Goal: Find specific page/section: Find specific page/section

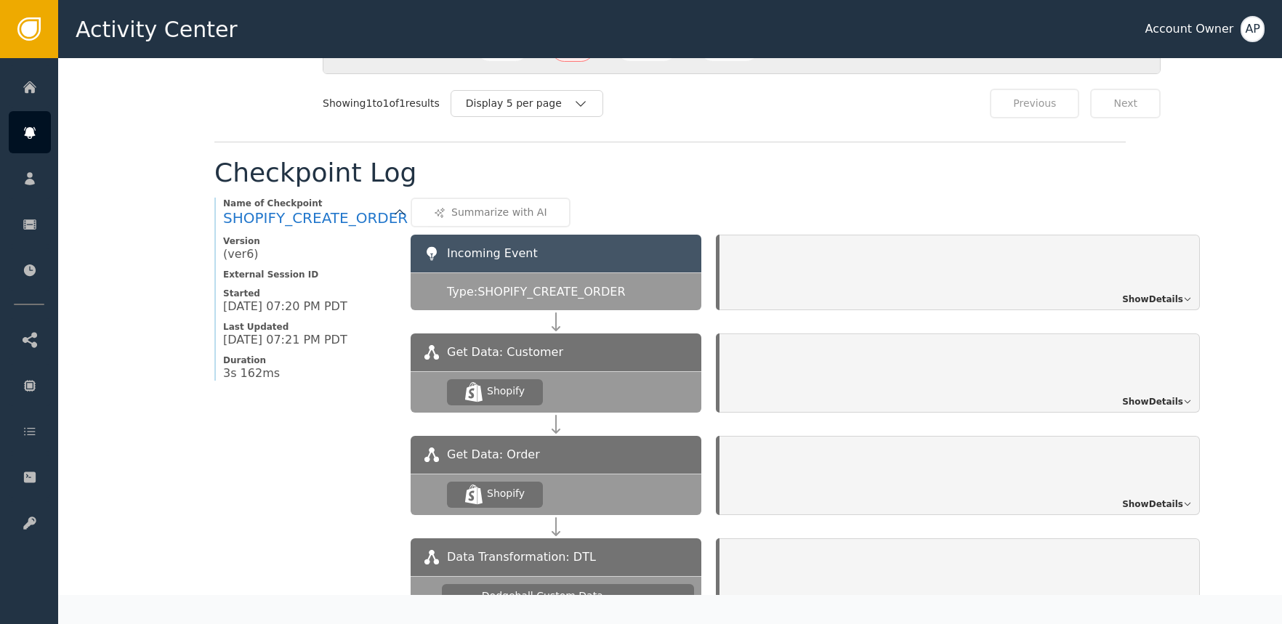
scroll to position [1190, 0]
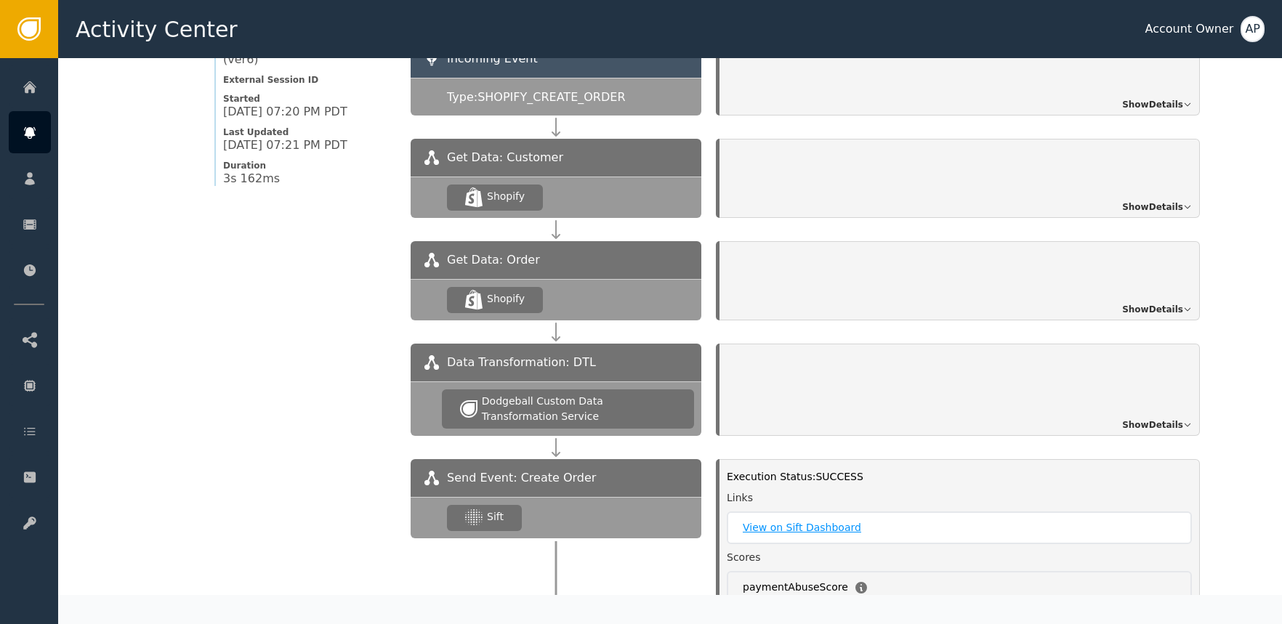
click at [769, 523] on link "View on Sift Dashboard" at bounding box center [959, 527] width 433 height 15
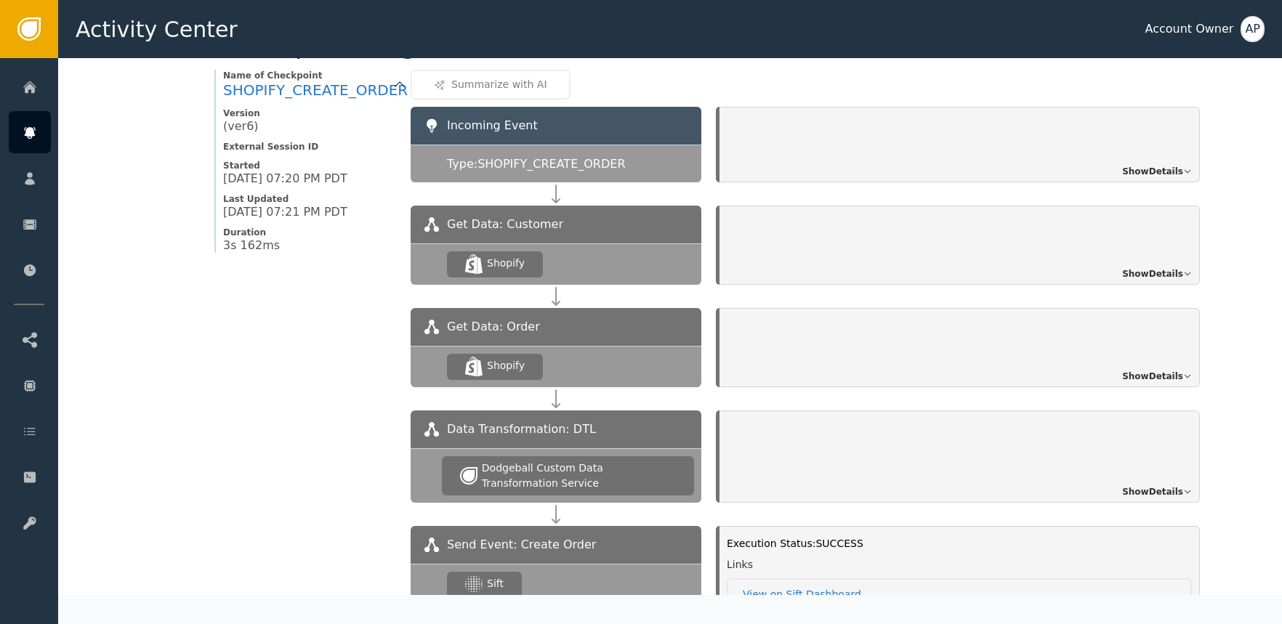
scroll to position [942, 0]
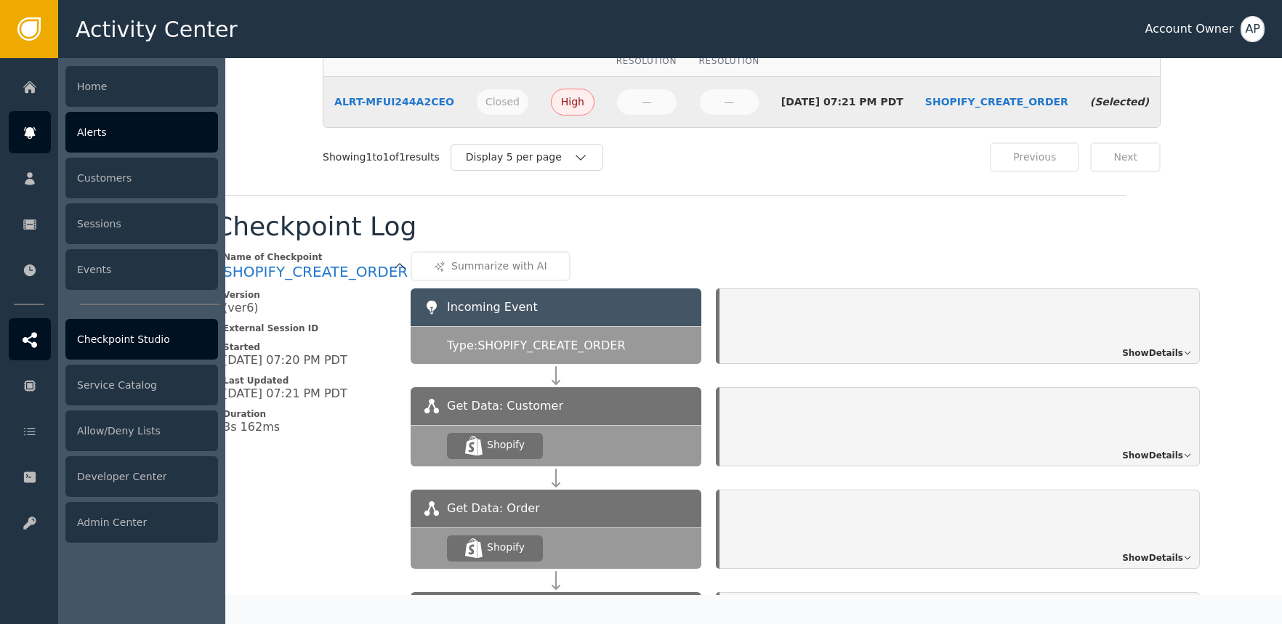
click at [37, 340] on div at bounding box center [30, 339] width 42 height 42
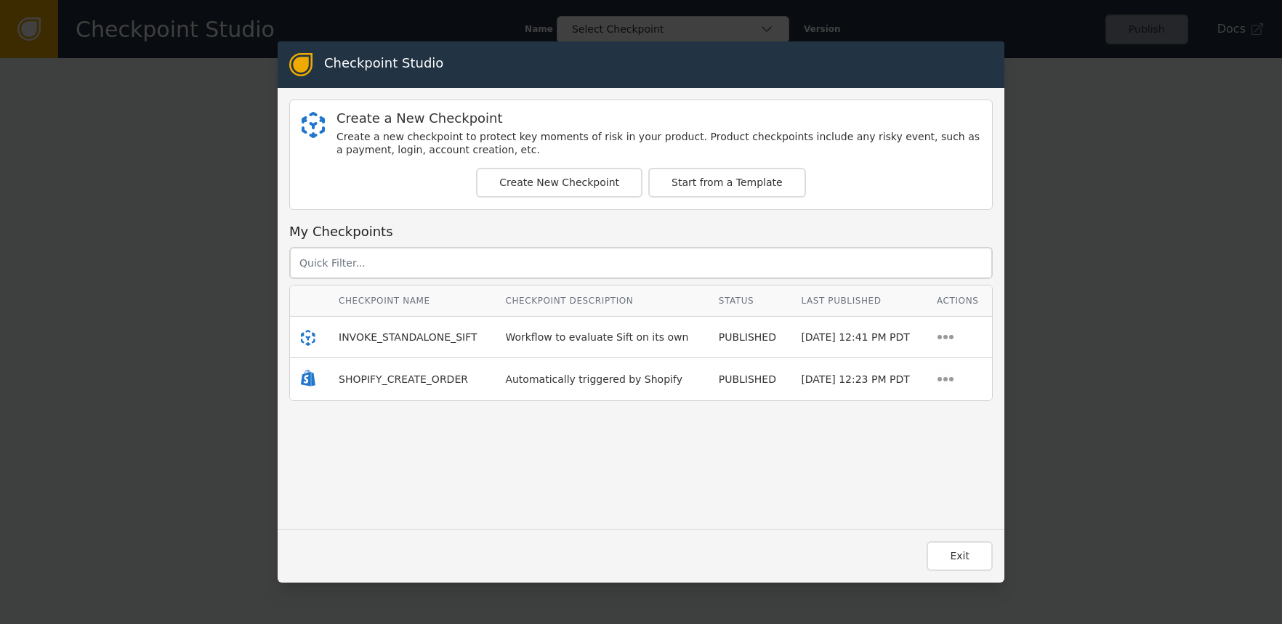
drag, startPoint x: 1053, startPoint y: 85, endPoint x: 821, endPoint y: 102, distance: 232.4
click at [1038, 82] on div "Checkpoint Studio Create a New Checkpoint Create a new checkpoint to protect ke…" at bounding box center [641, 312] width 1282 height 624
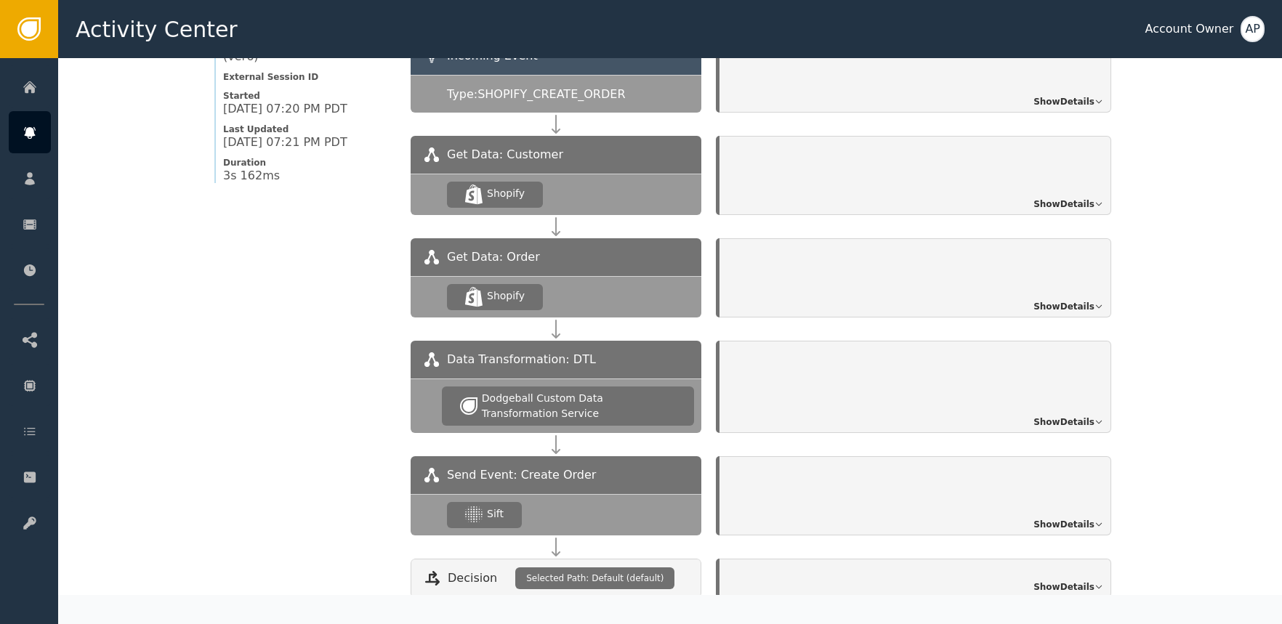
scroll to position [1347, 0]
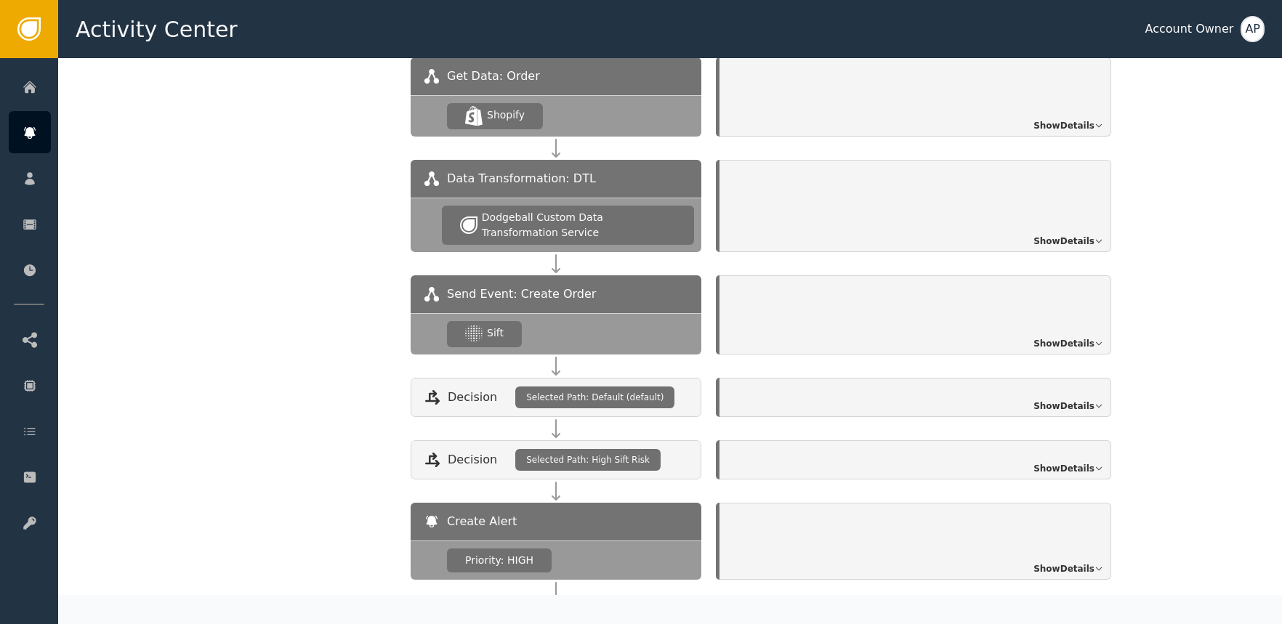
click at [1048, 344] on span "Show Details" at bounding box center [1063, 343] width 61 height 13
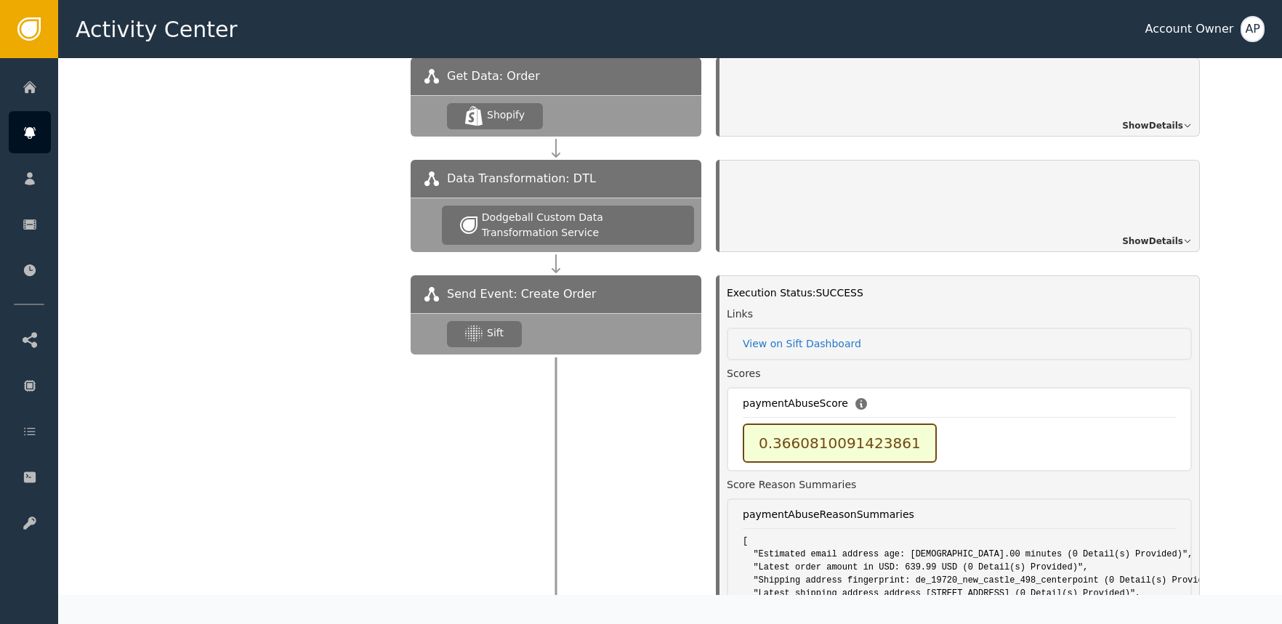
scroll to position [1374, 0]
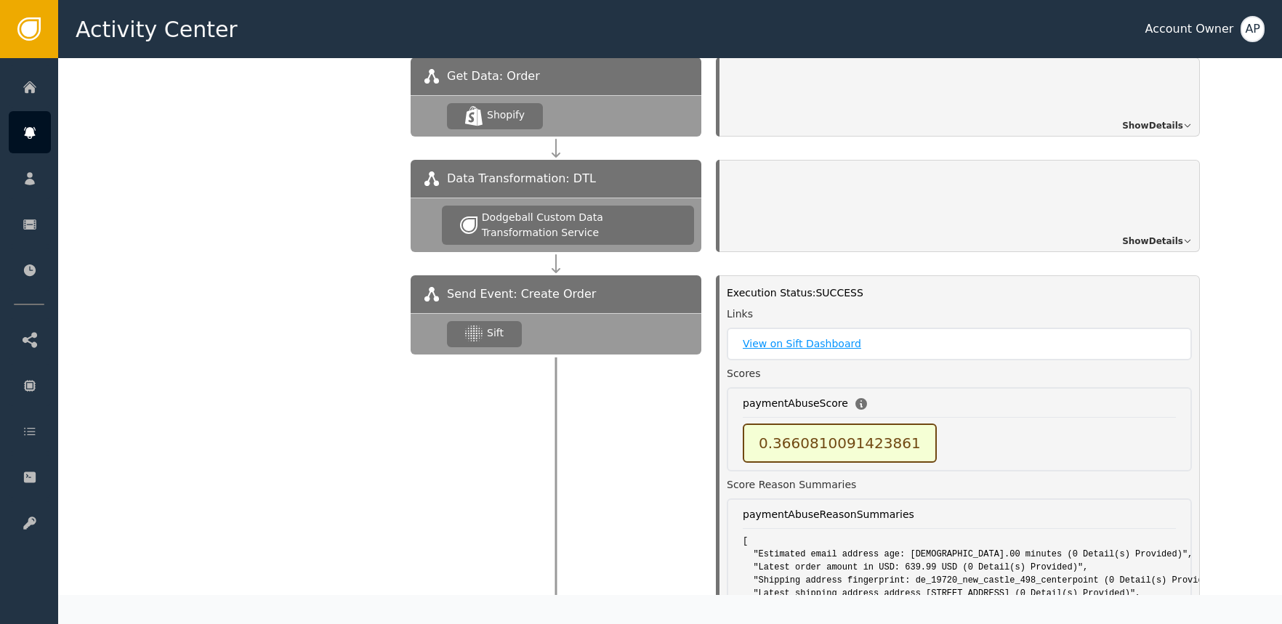
click at [844, 341] on link "View on Sift Dashboard" at bounding box center [959, 343] width 433 height 15
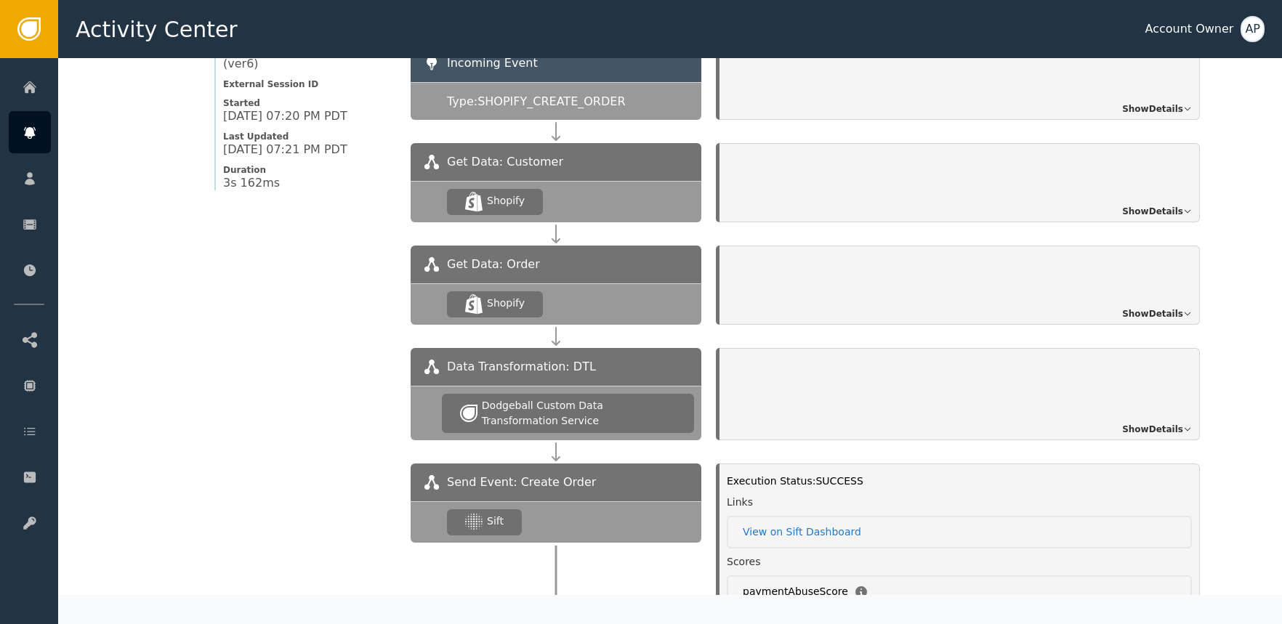
scroll to position [1335, 0]
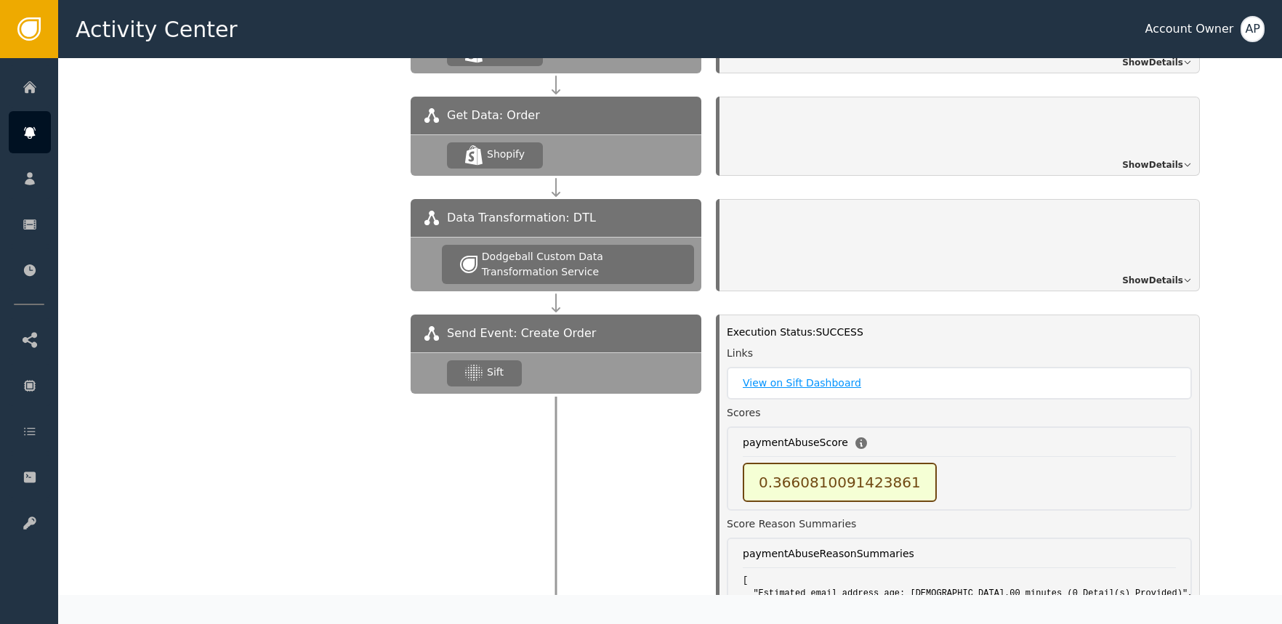
click at [805, 387] on link "View on Sift Dashboard" at bounding box center [959, 383] width 433 height 15
click at [804, 386] on link "View on Sift Dashboard" at bounding box center [959, 383] width 433 height 15
click at [822, 389] on link "View on Sift Dashboard" at bounding box center [959, 383] width 433 height 15
click at [790, 385] on link "View on Sift Dashboard" at bounding box center [959, 383] width 433 height 15
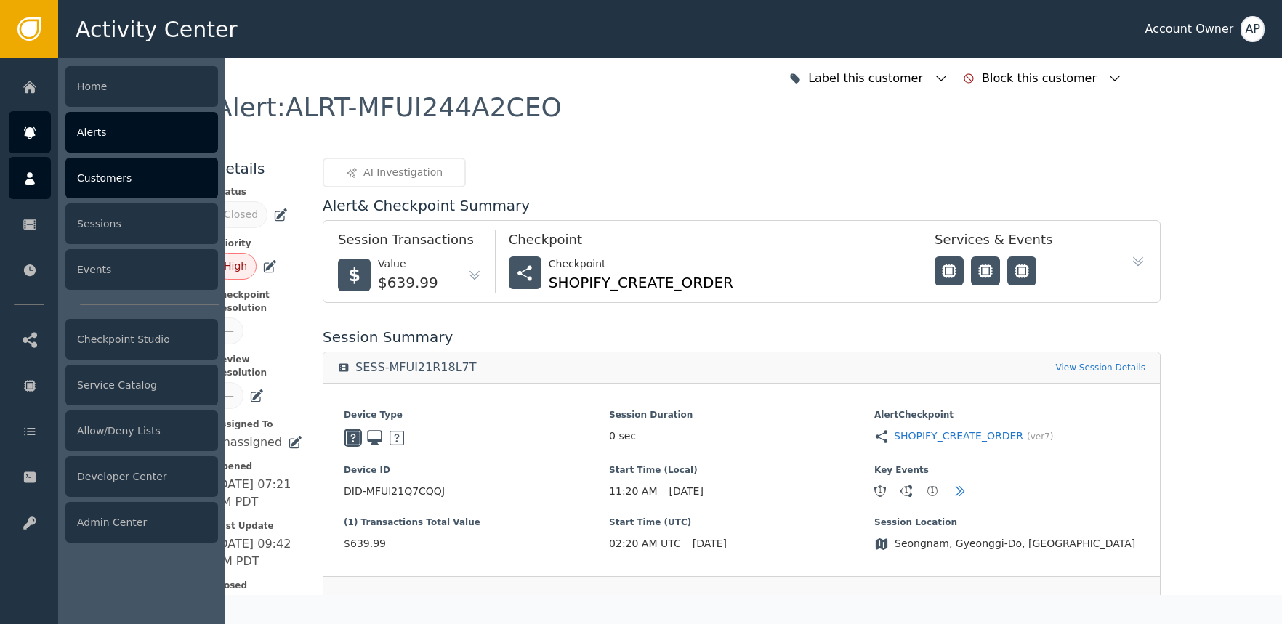
click at [25, 179] on icon at bounding box center [30, 179] width 15 height 16
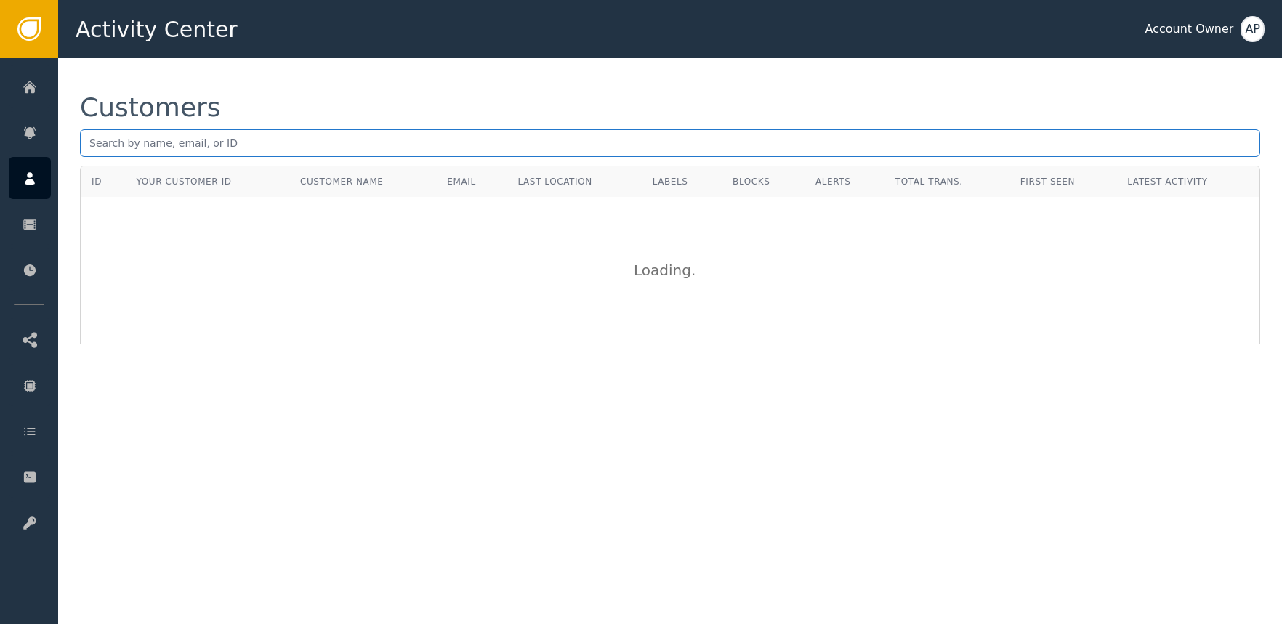
click at [254, 148] on input "text" at bounding box center [670, 143] width 1180 height 28
paste input "9540103340344"
type input "9540103340344"
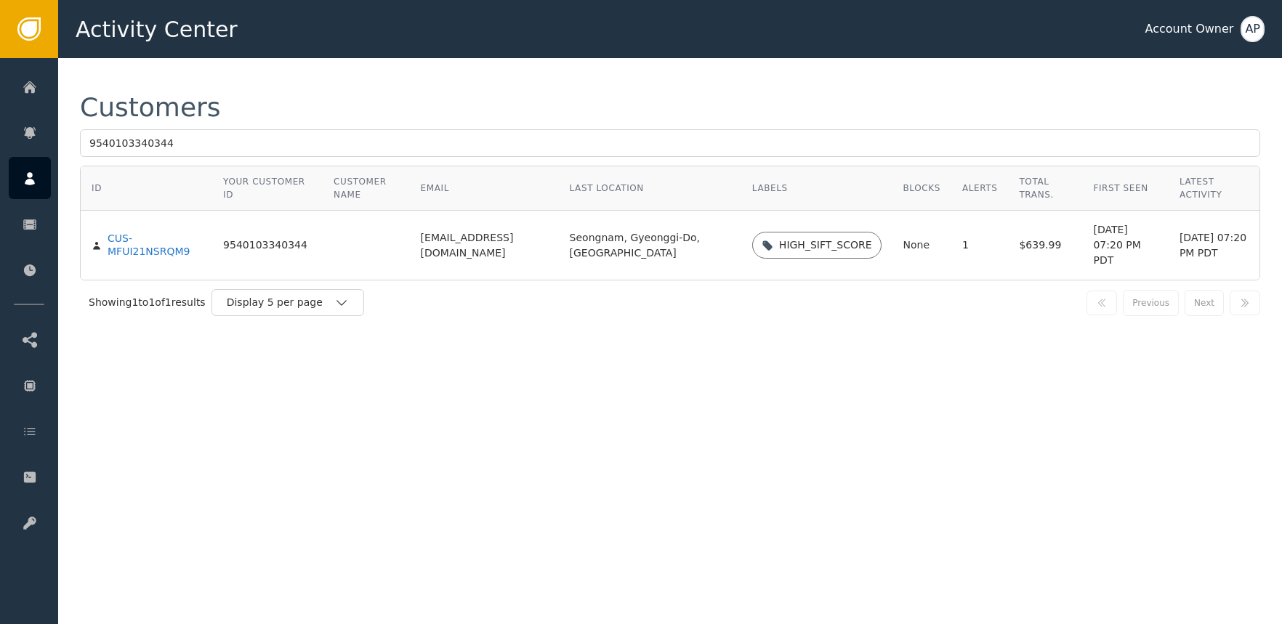
click at [162, 251] on td "CUS-MFUI21NSRQM9" at bounding box center [146, 245] width 131 height 69
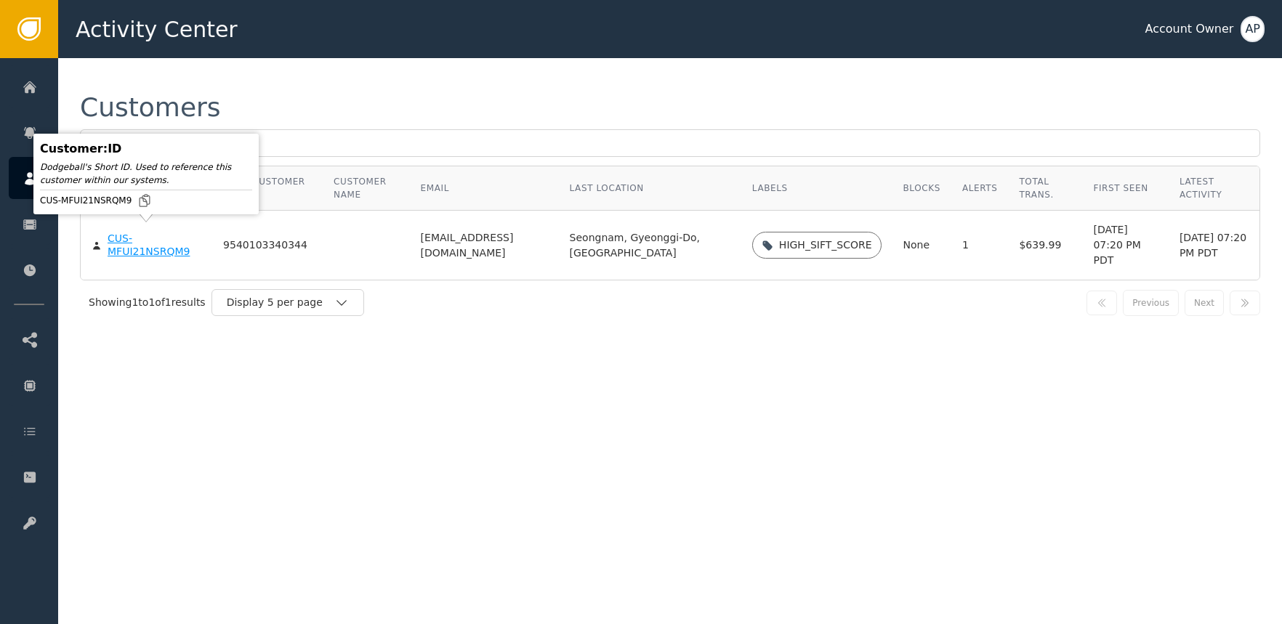
click at [164, 245] on div "CUS-MFUI21NSRQM9" at bounding box center [155, 244] width 94 height 25
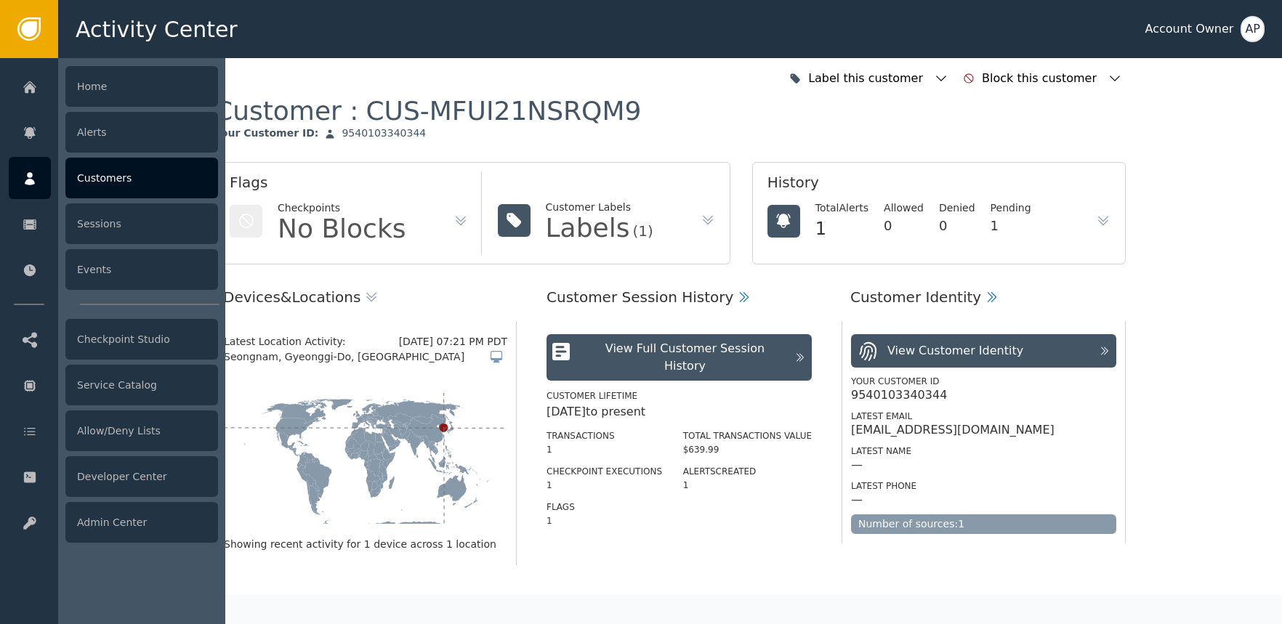
click at [31, 172] on icon at bounding box center [30, 179] width 15 height 16
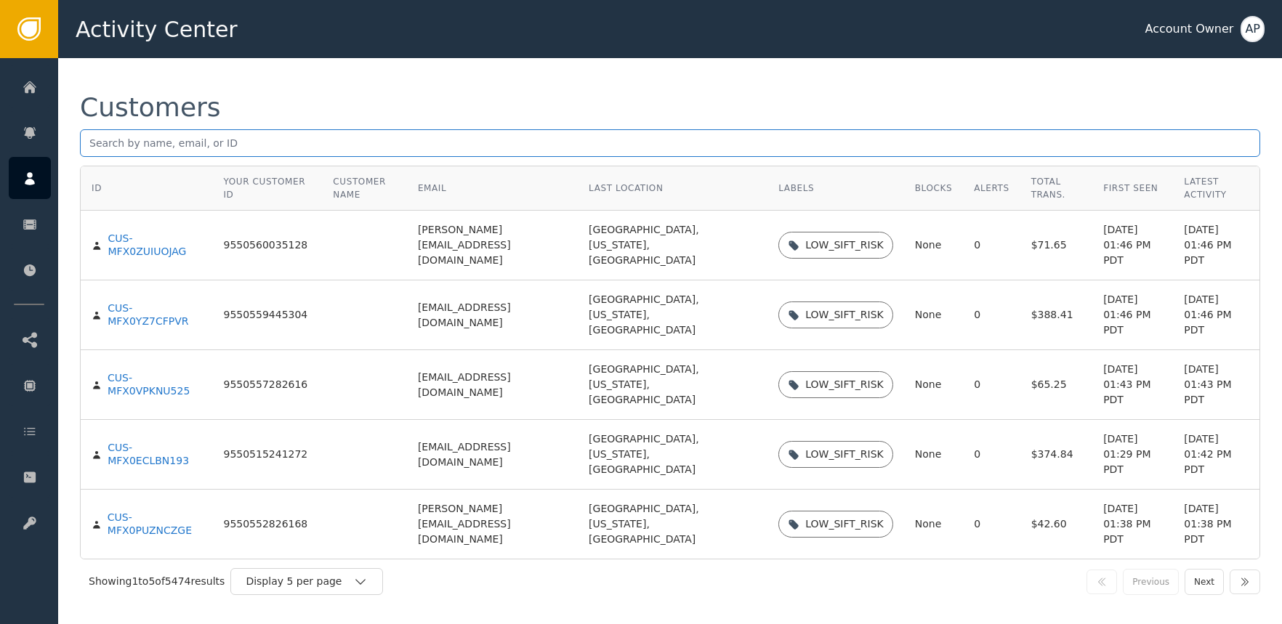
paste input "9535226511672"
click at [222, 137] on input "text" at bounding box center [670, 143] width 1180 height 28
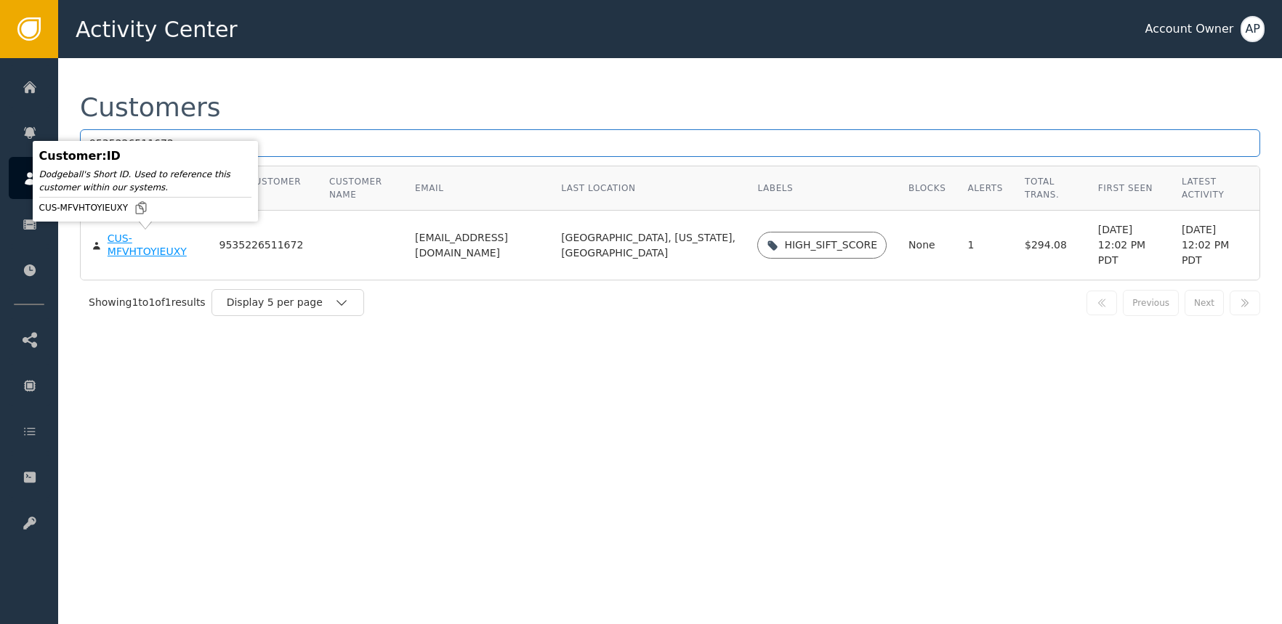
type input "9535226511672"
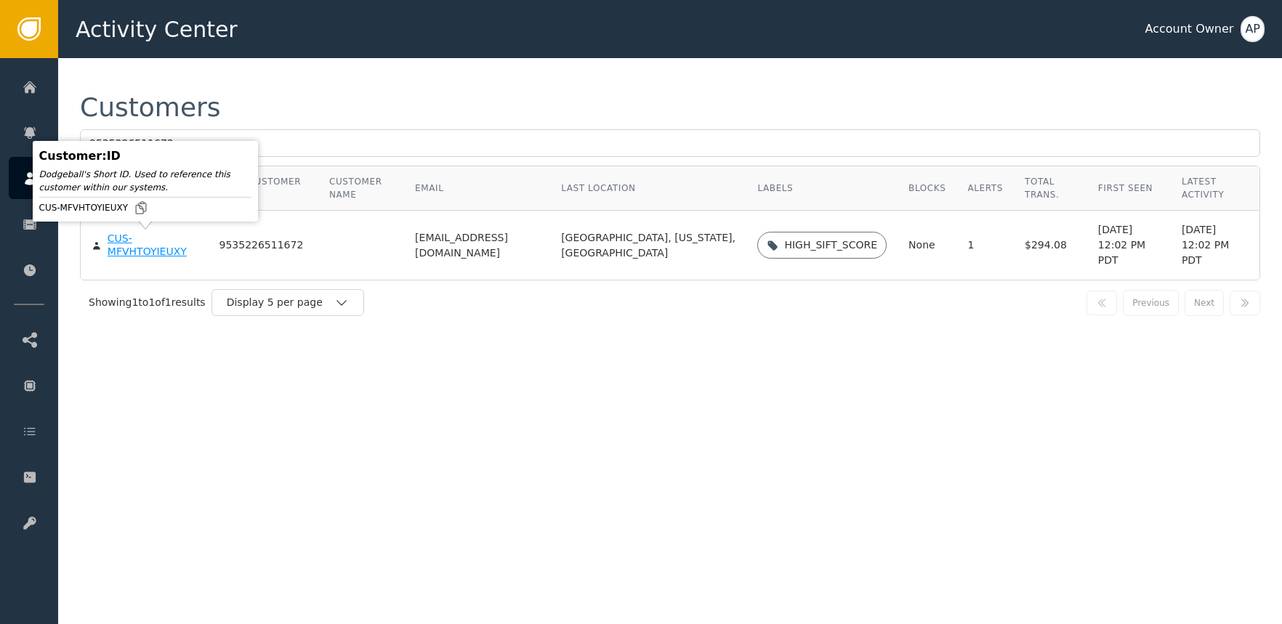
click at [173, 253] on div "CUS-MFVHTOYIEUXY" at bounding box center [153, 244] width 90 height 25
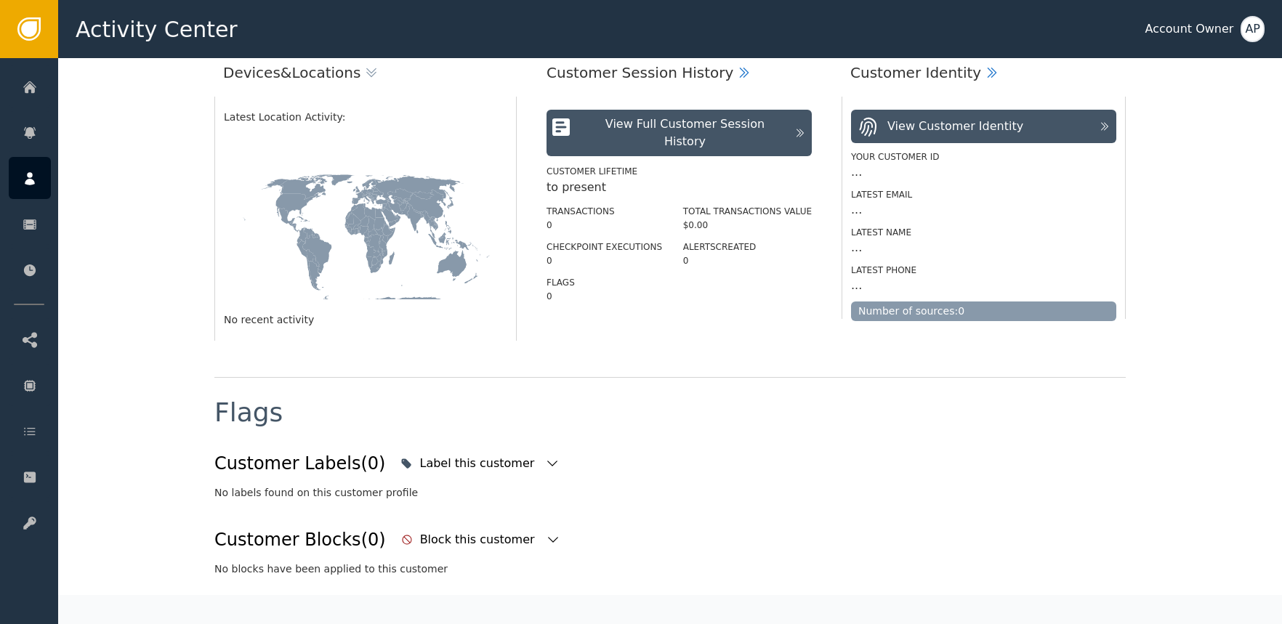
scroll to position [224, 0]
